Goal: Navigation & Orientation: Find specific page/section

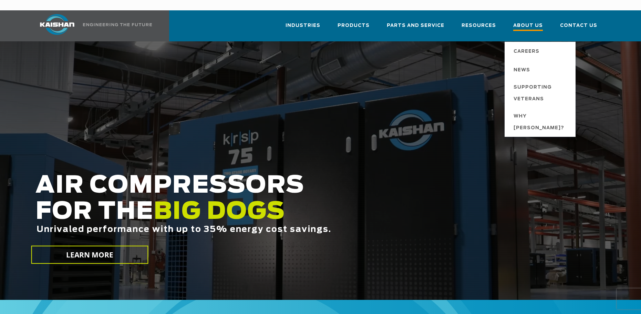
click at [528, 22] on span "About Us" at bounding box center [528, 26] width 30 height 9
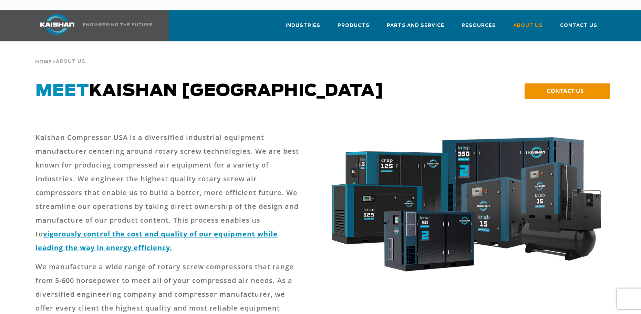
click at [640, 69] on html "Industries Aerospace Agriculture Amusement Parks Aquaculture Automotive Aviatio…" at bounding box center [320, 157] width 641 height 314
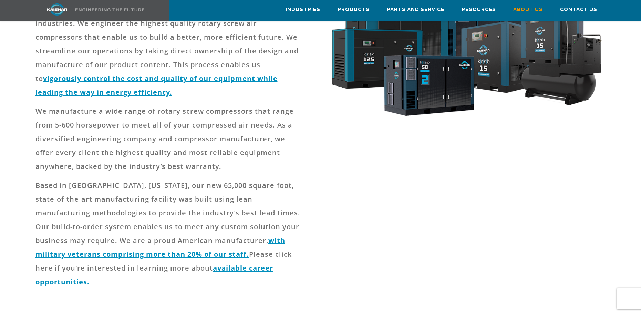
scroll to position [165, 0]
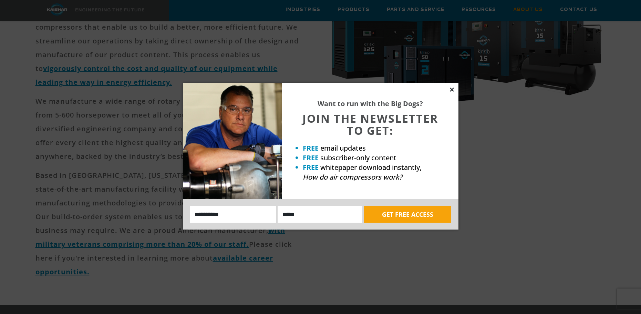
click at [454, 89] on icon at bounding box center [452, 89] width 6 height 6
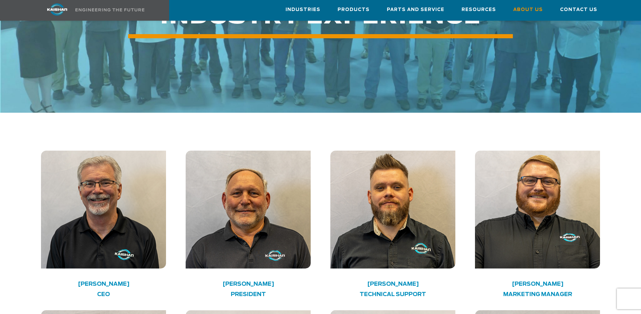
scroll to position [930, 0]
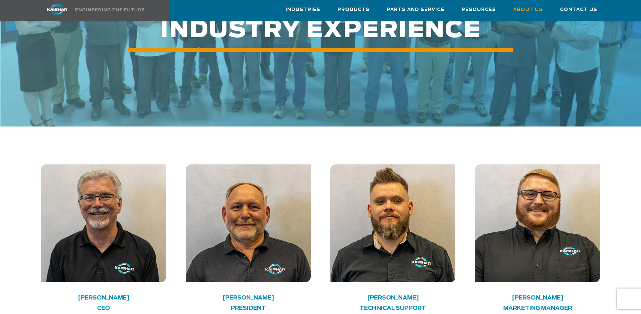
click at [107, 225] on img at bounding box center [103, 223] width 125 height 118
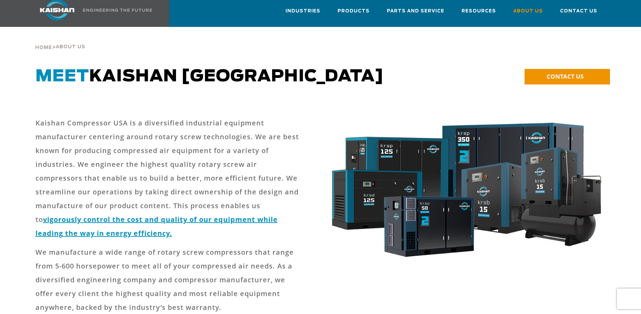
scroll to position [0, 0]
